Goal: Check status: Check status

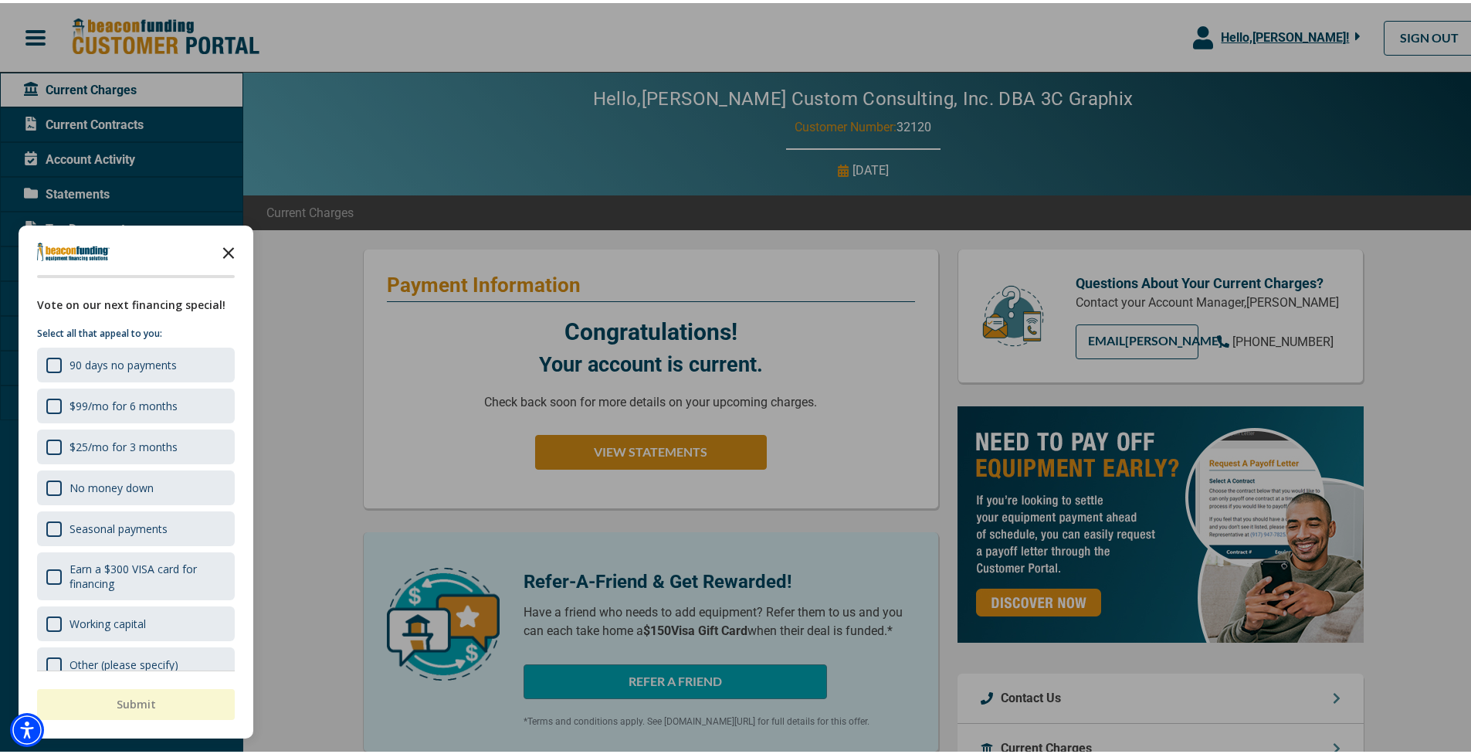
click at [226, 247] on polygon "Close the survey" at bounding box center [229, 250] width 12 height 12
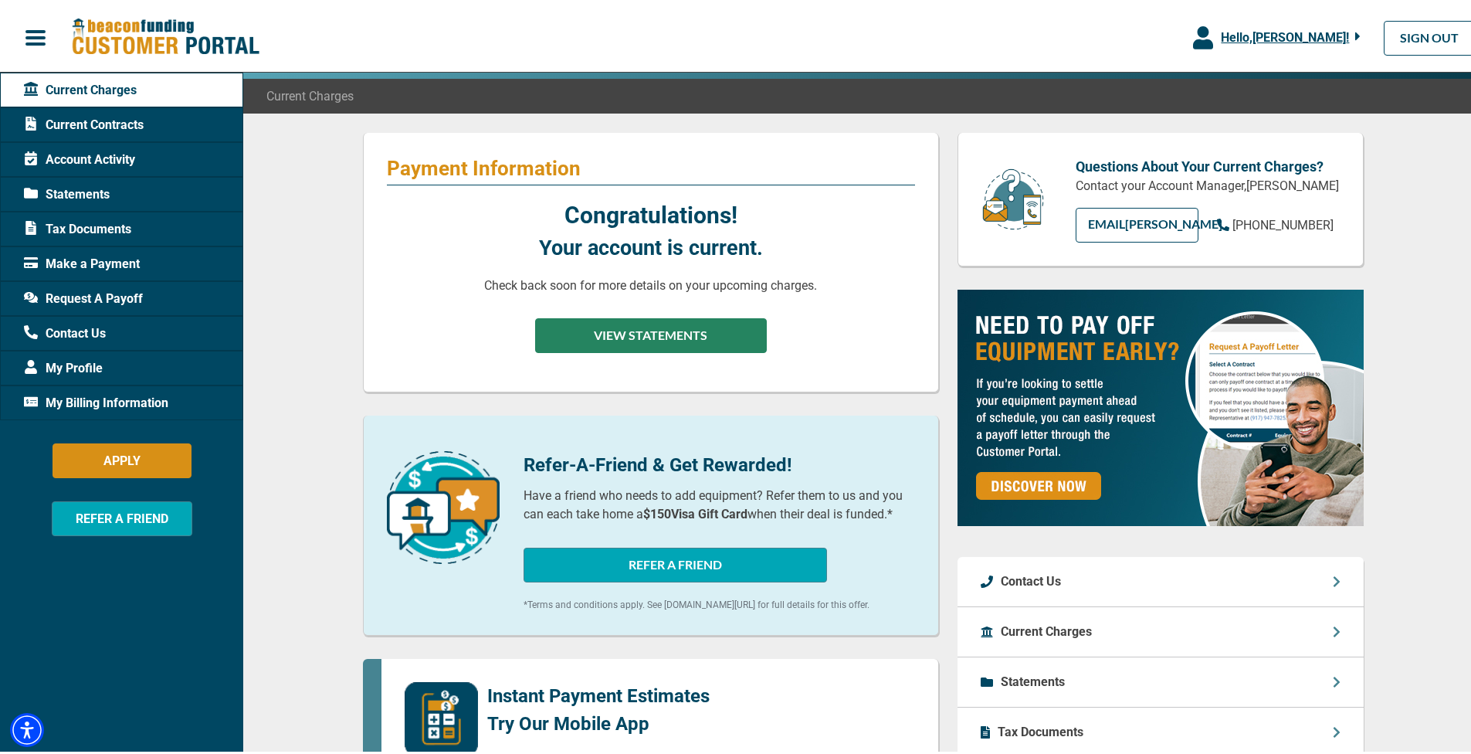
click at [682, 325] on button "VIEW STATEMENTS" at bounding box center [651, 332] width 232 height 35
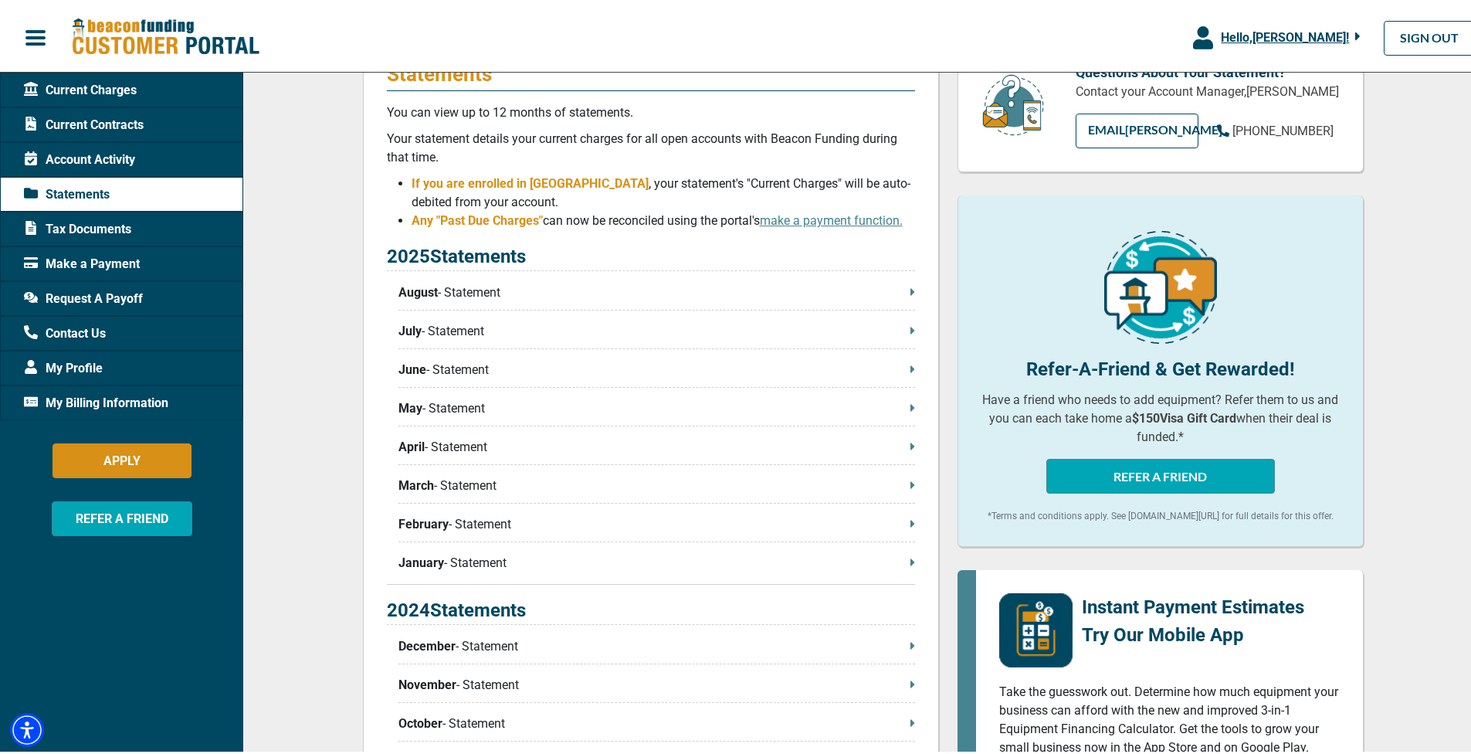
scroll to position [179, 0]
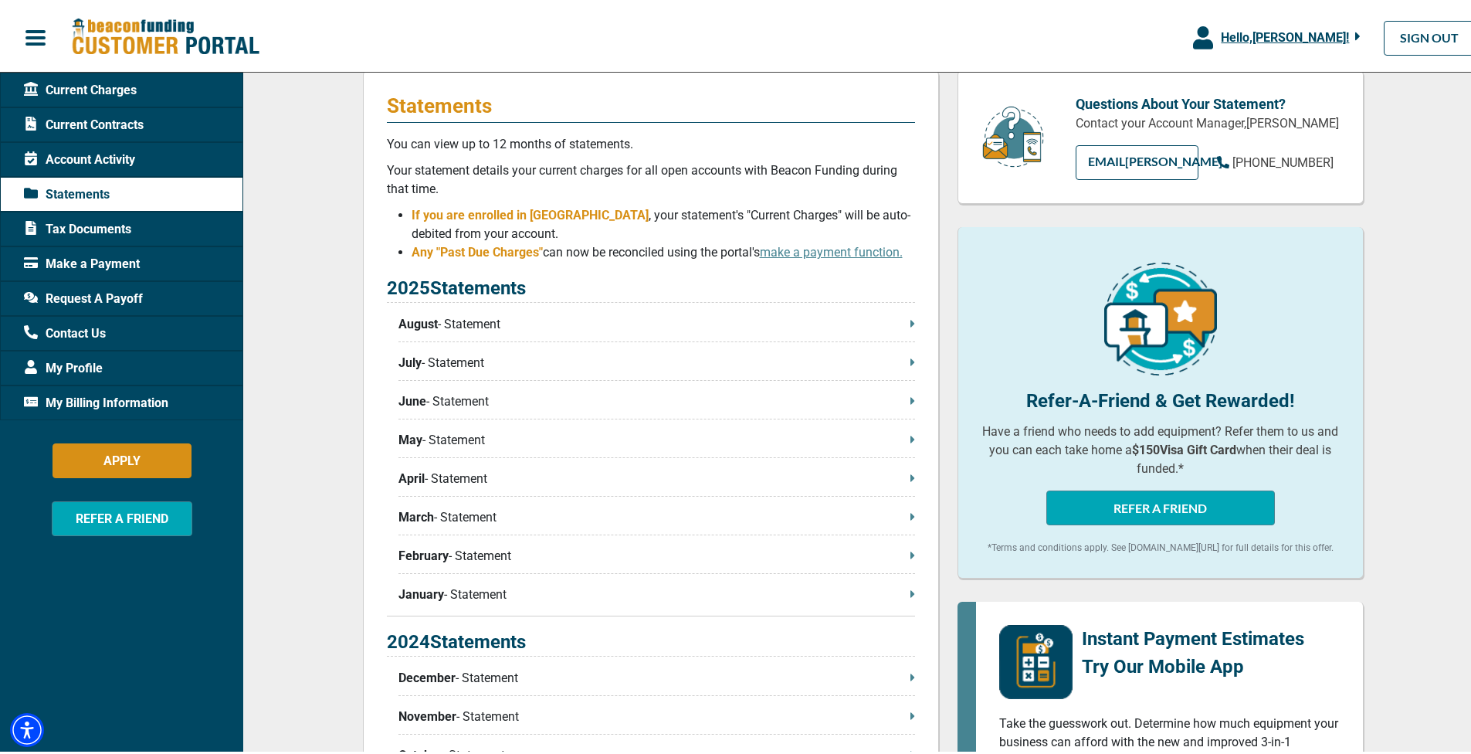
click at [486, 319] on p "August - Statement" at bounding box center [656, 321] width 517 height 19
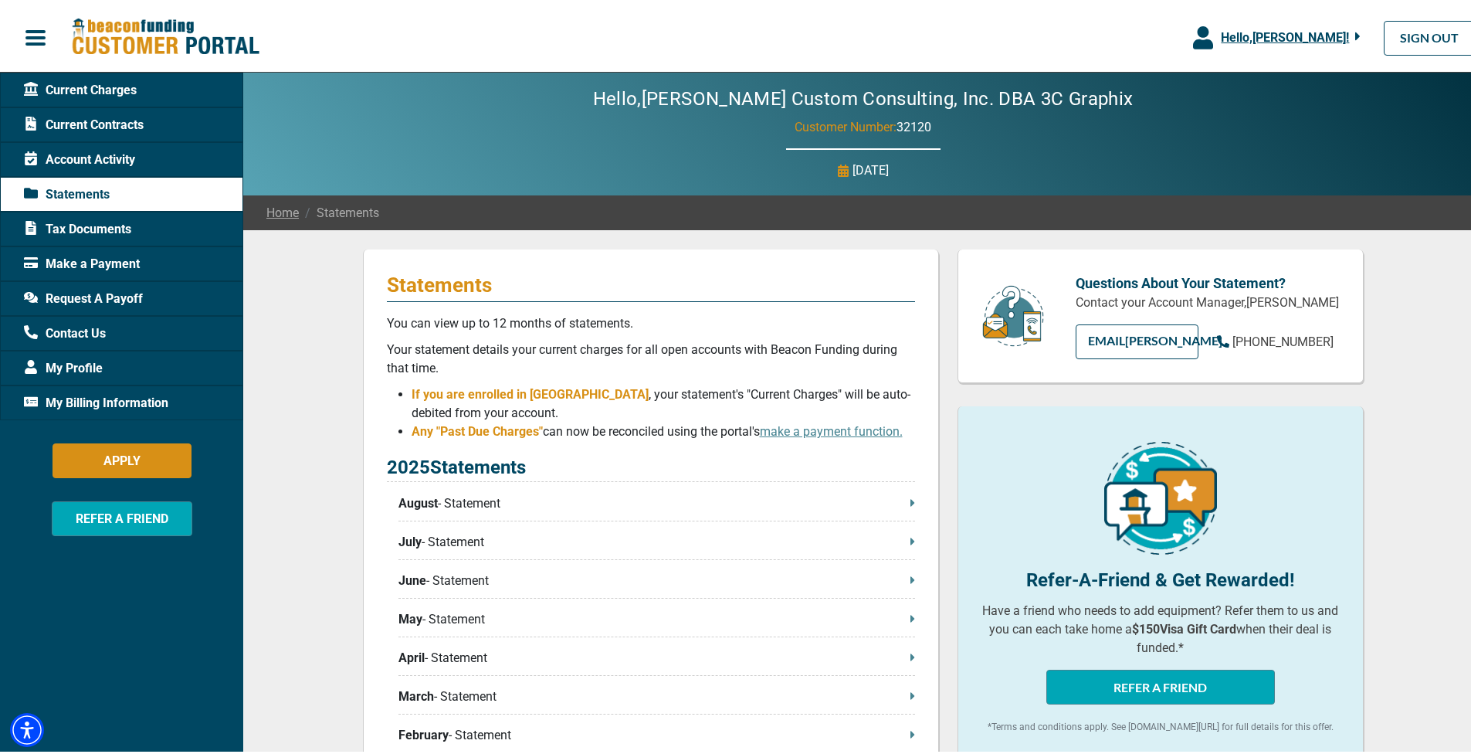
scroll to position [0, 0]
click at [103, 158] on span "Account Activity" at bounding box center [79, 156] width 111 height 19
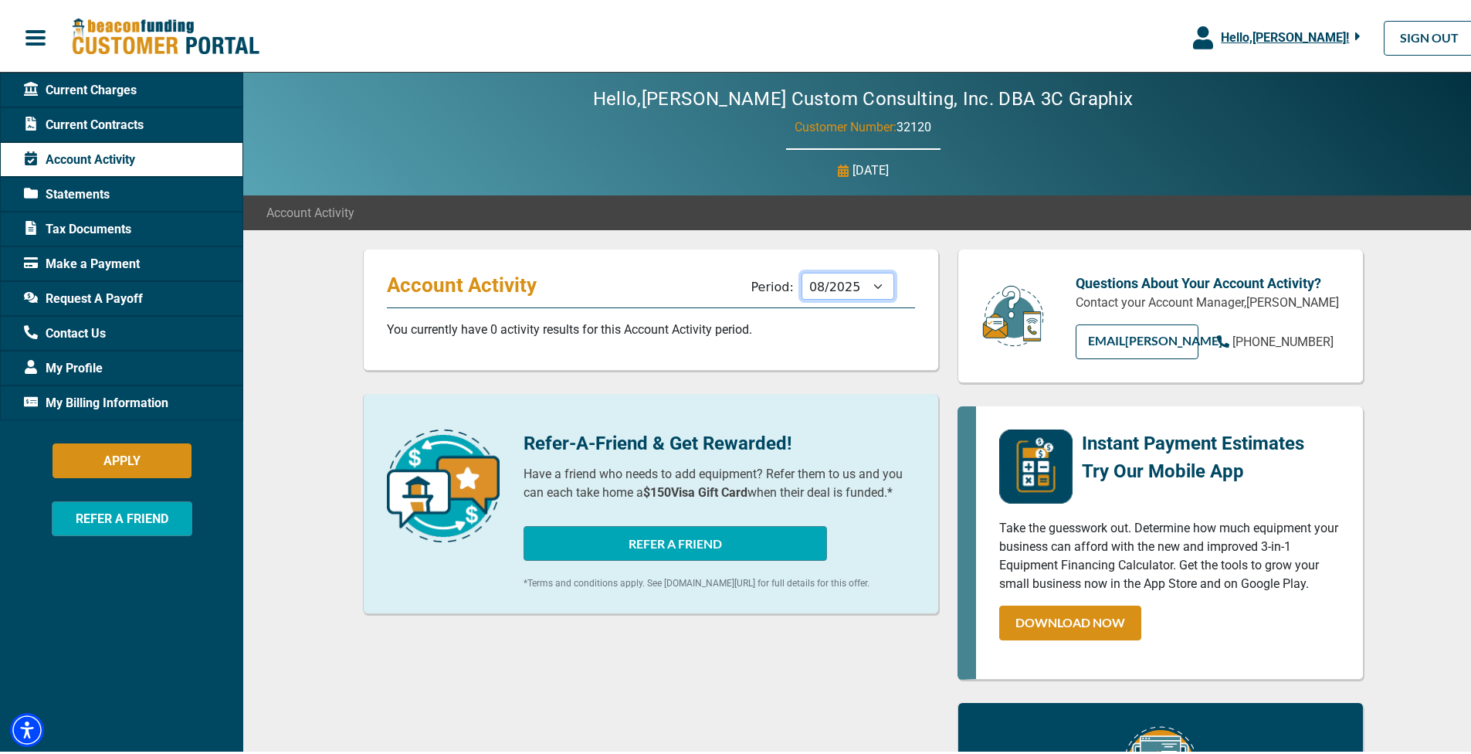
select select "07/2025"
click at [92, 120] on span "Current Contracts" at bounding box center [84, 122] width 120 height 19
